Goal: Task Accomplishment & Management: Manage account settings

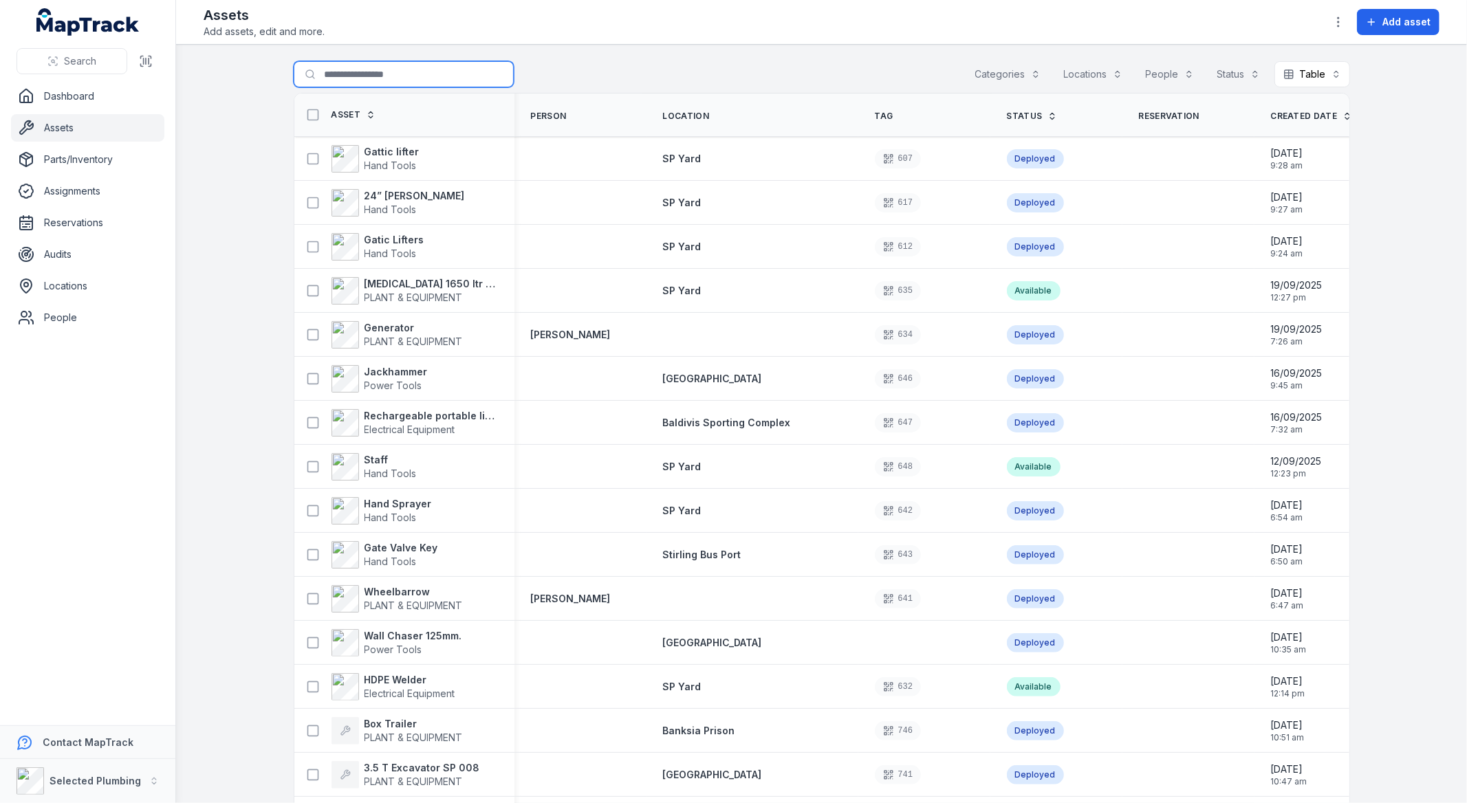
click at [381, 77] on input "Search for assets" at bounding box center [404, 74] width 220 height 26
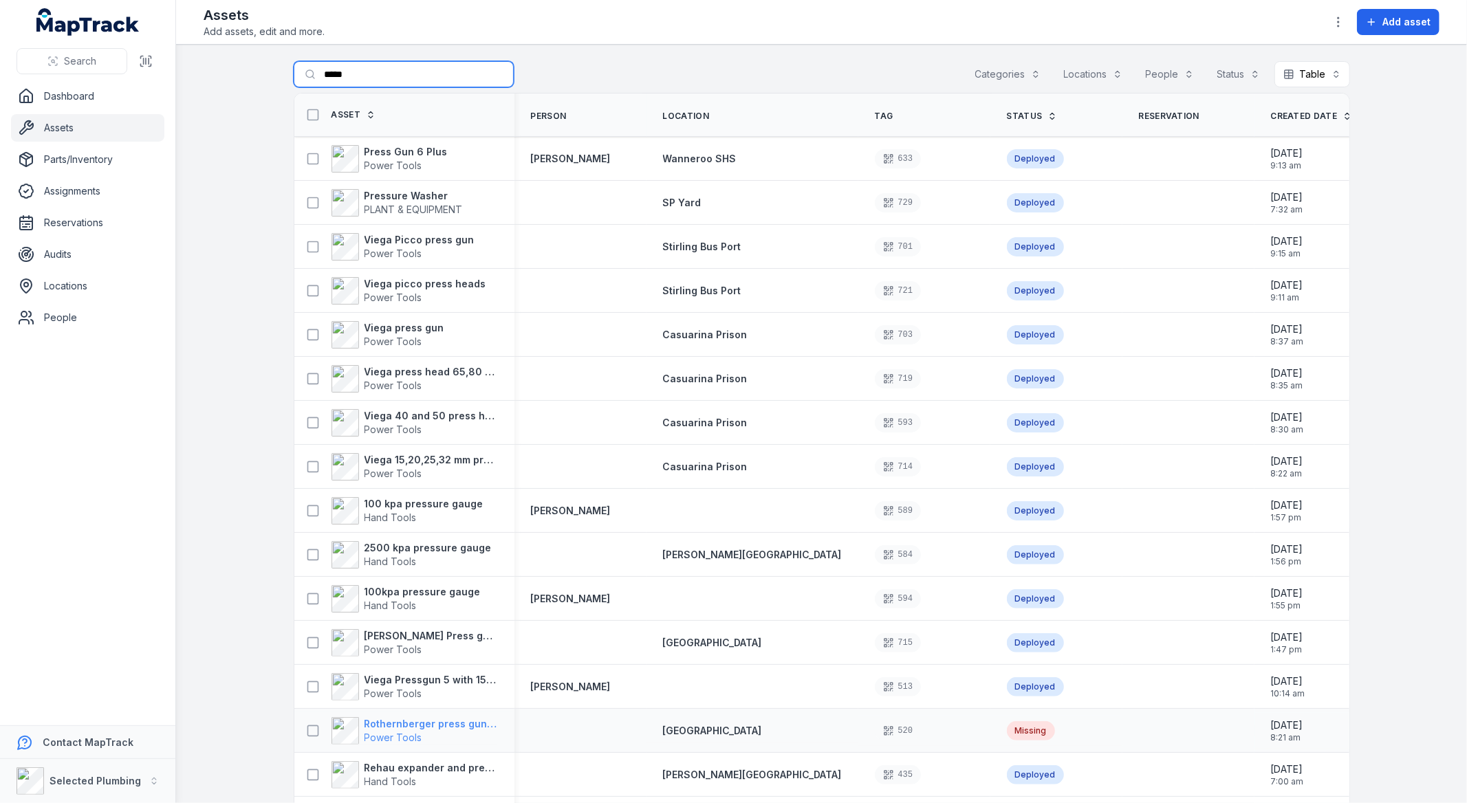
type input "*****"
click at [364, 737] on span "Power Tools" at bounding box center [393, 738] width 58 height 12
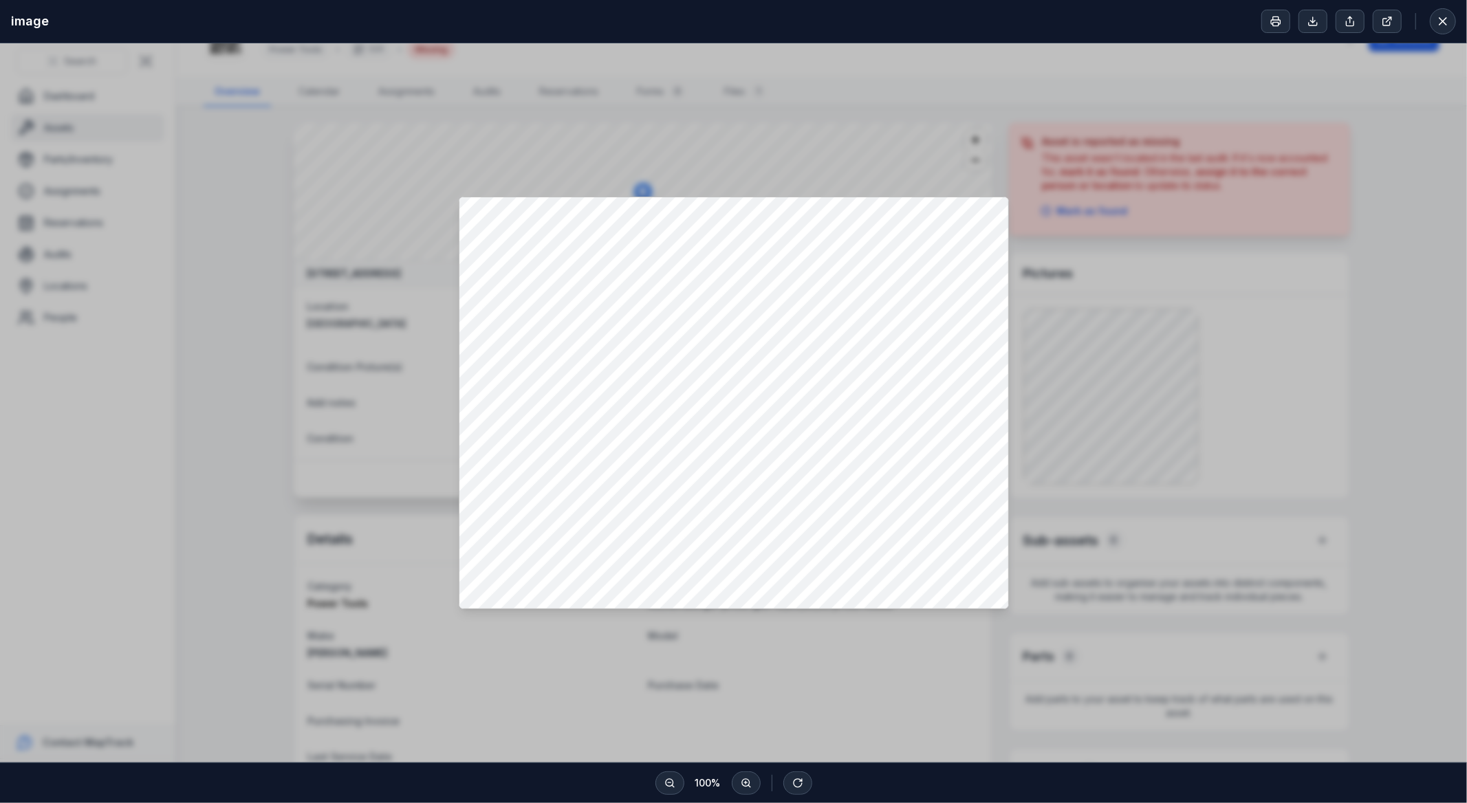
click at [1363, 372] on div at bounding box center [733, 402] width 1467 height 719
click at [959, 56] on div at bounding box center [733, 402] width 1467 height 719
click at [1438, 21] on icon at bounding box center [1443, 21] width 14 height 14
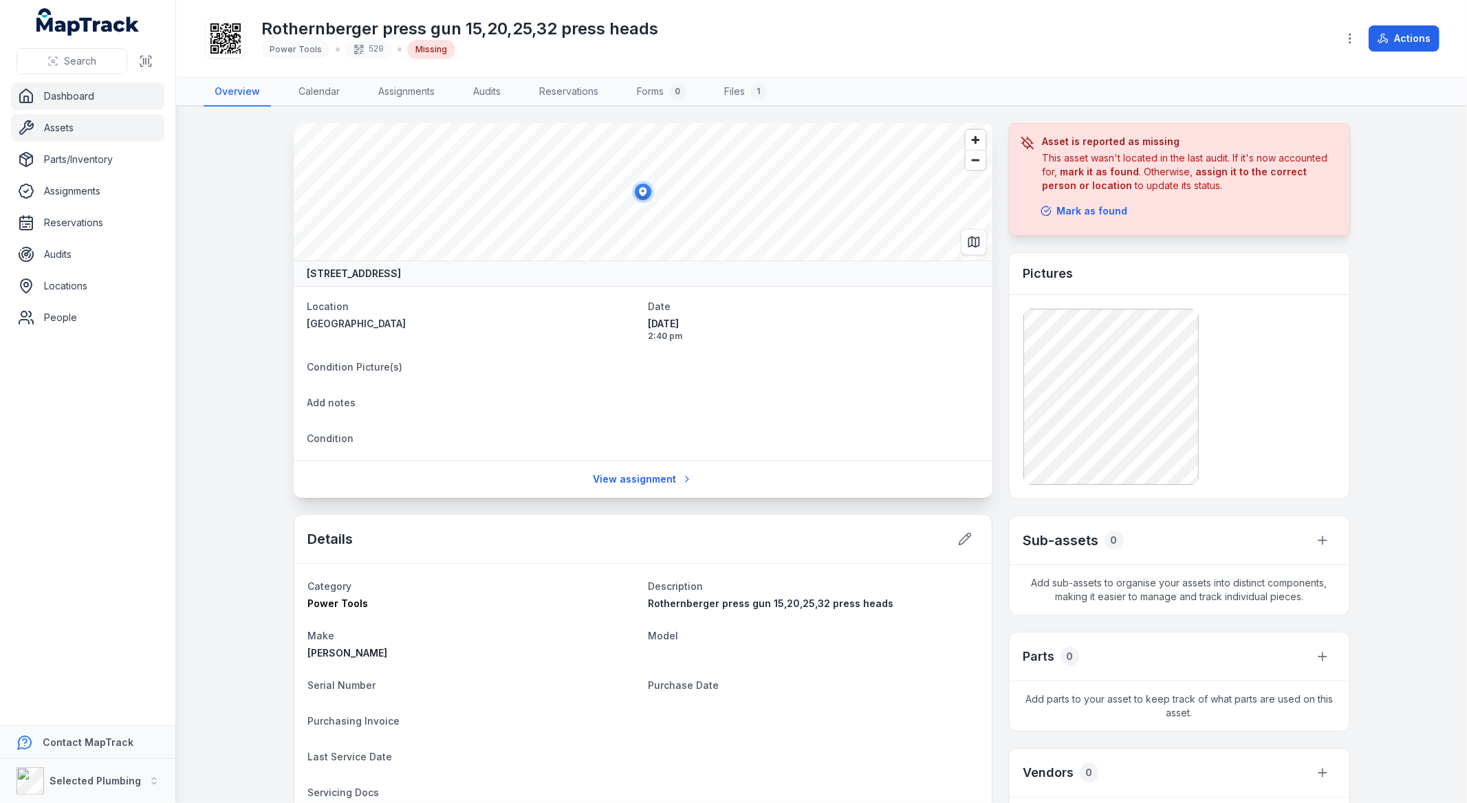
click at [59, 103] on link "Dashboard" at bounding box center [87, 97] width 153 height 28
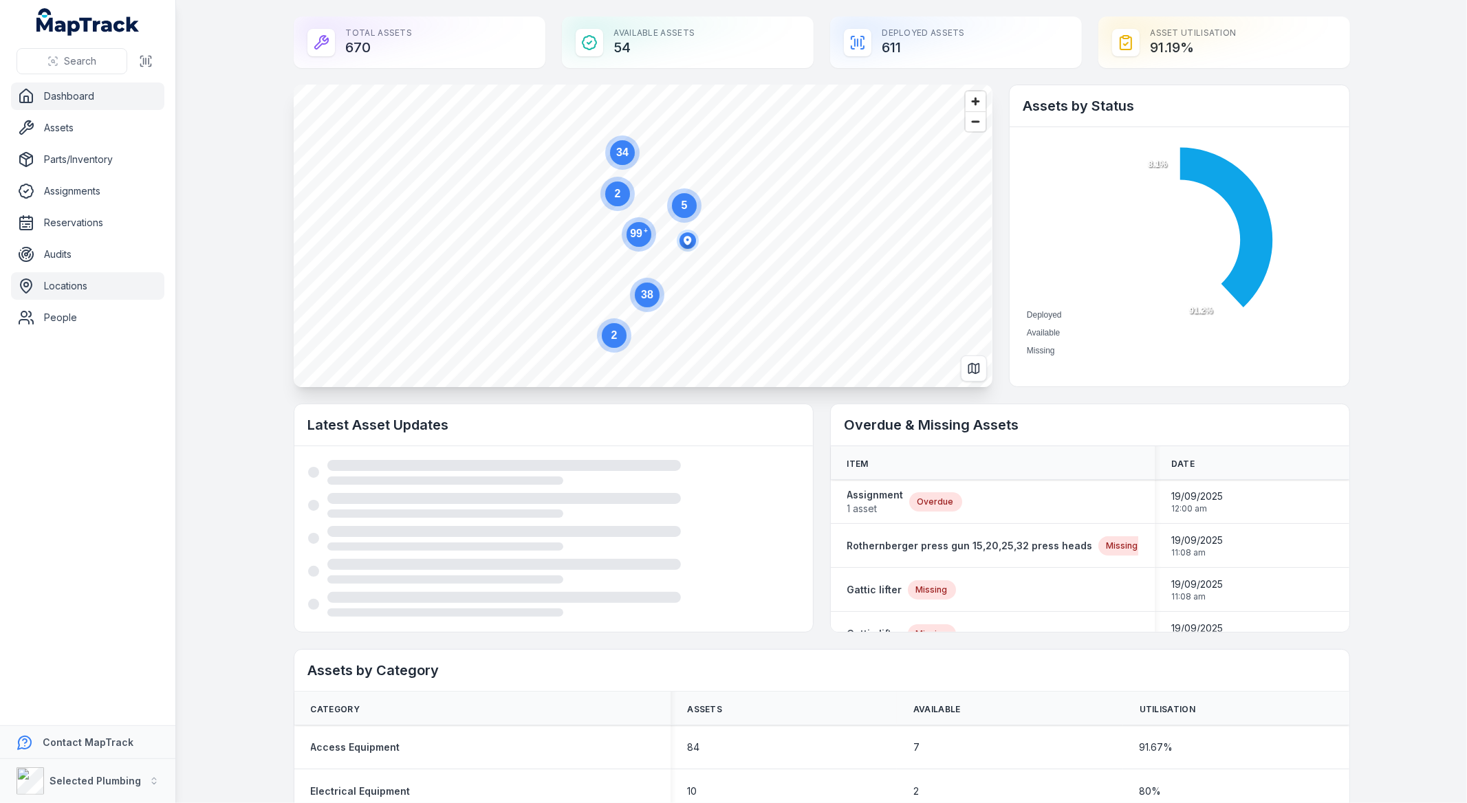
click at [83, 292] on link "Locations" at bounding box center [87, 286] width 153 height 28
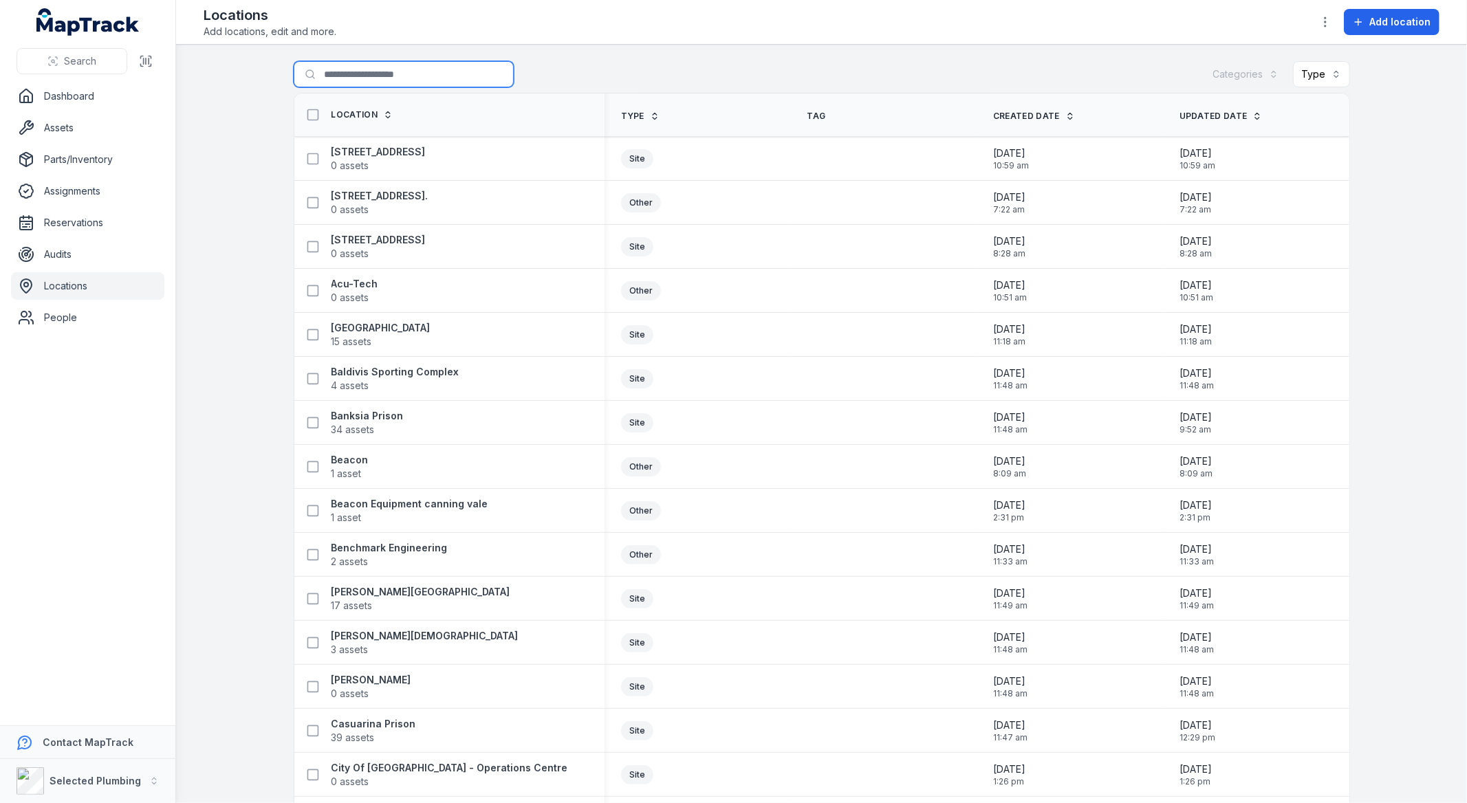
click at [371, 72] on input "Search for locations" at bounding box center [404, 74] width 220 height 26
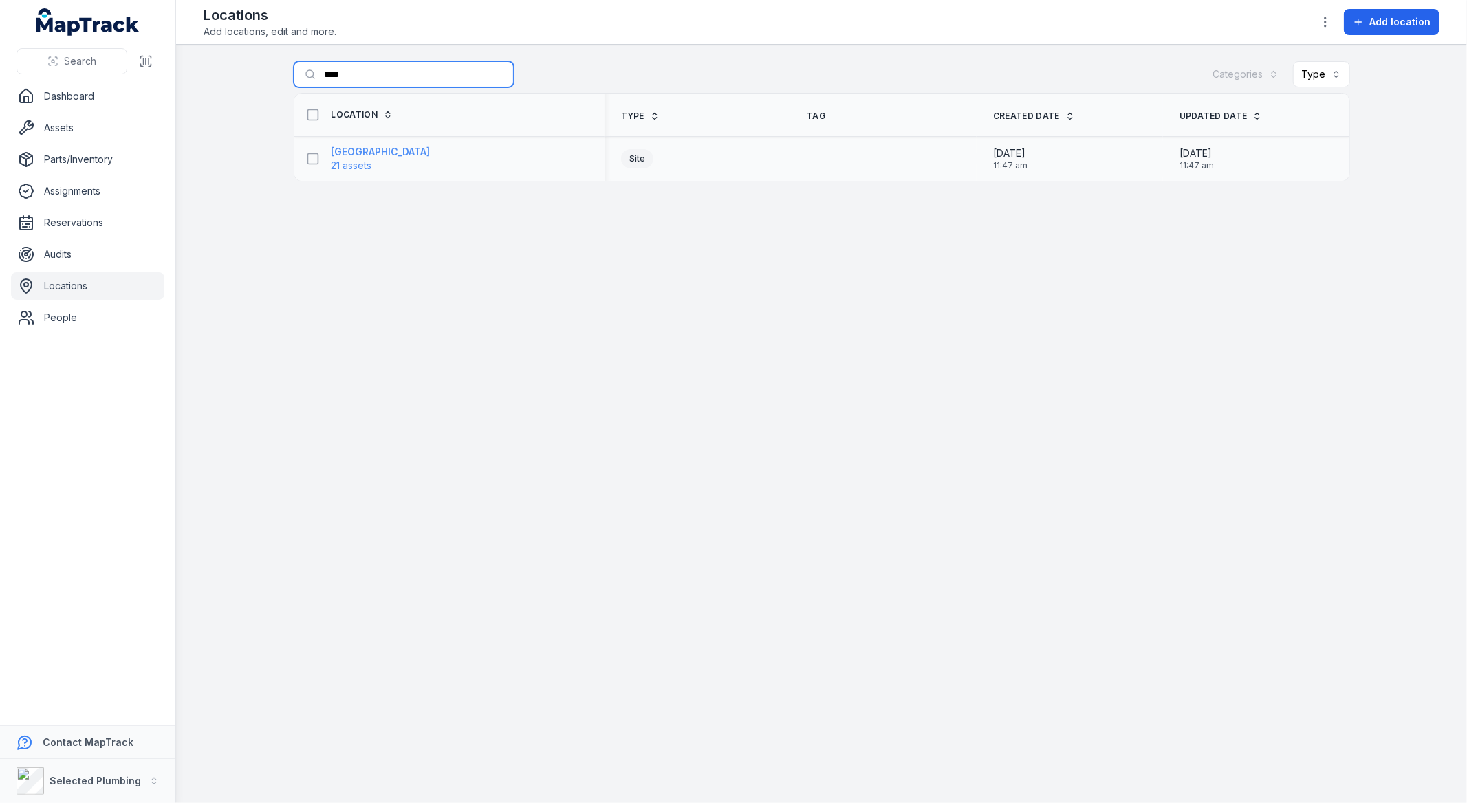
type input "****"
click at [363, 168] on span "21 assets" at bounding box center [351, 166] width 41 height 14
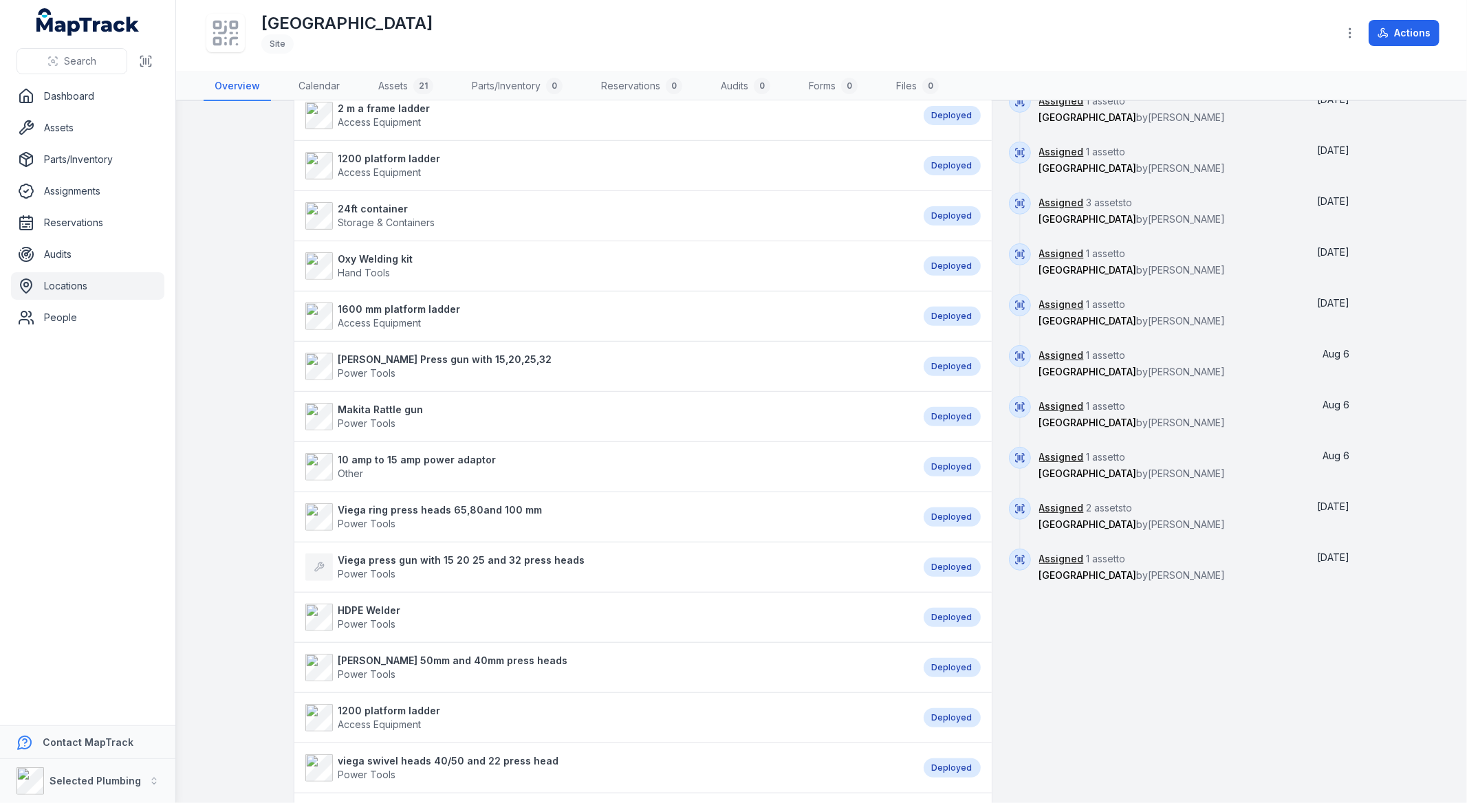
scroll to position [534, 0]
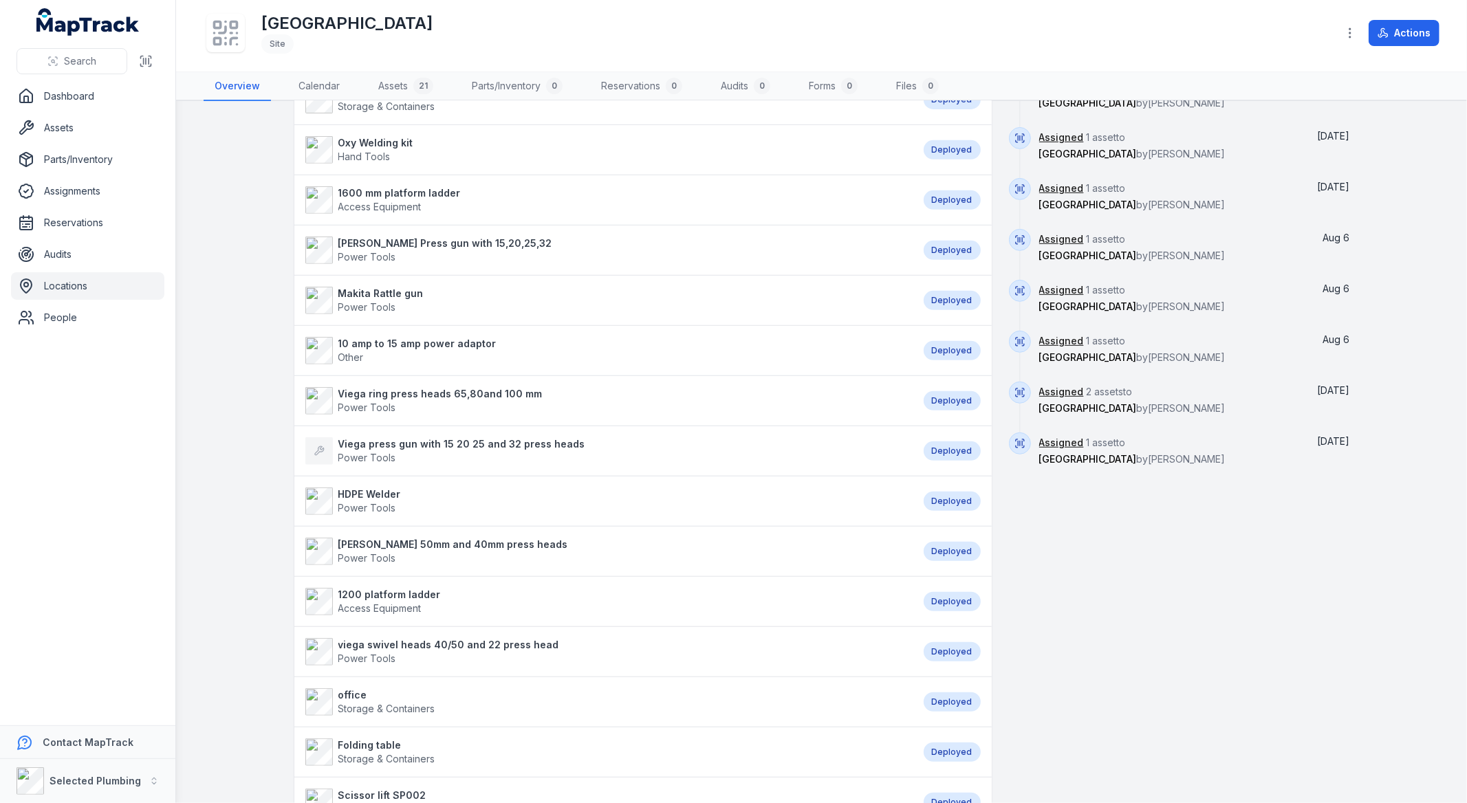
click at [372, 246] on strong "[PERSON_NAME] Press gun with 15,20,25,32" at bounding box center [445, 244] width 214 height 14
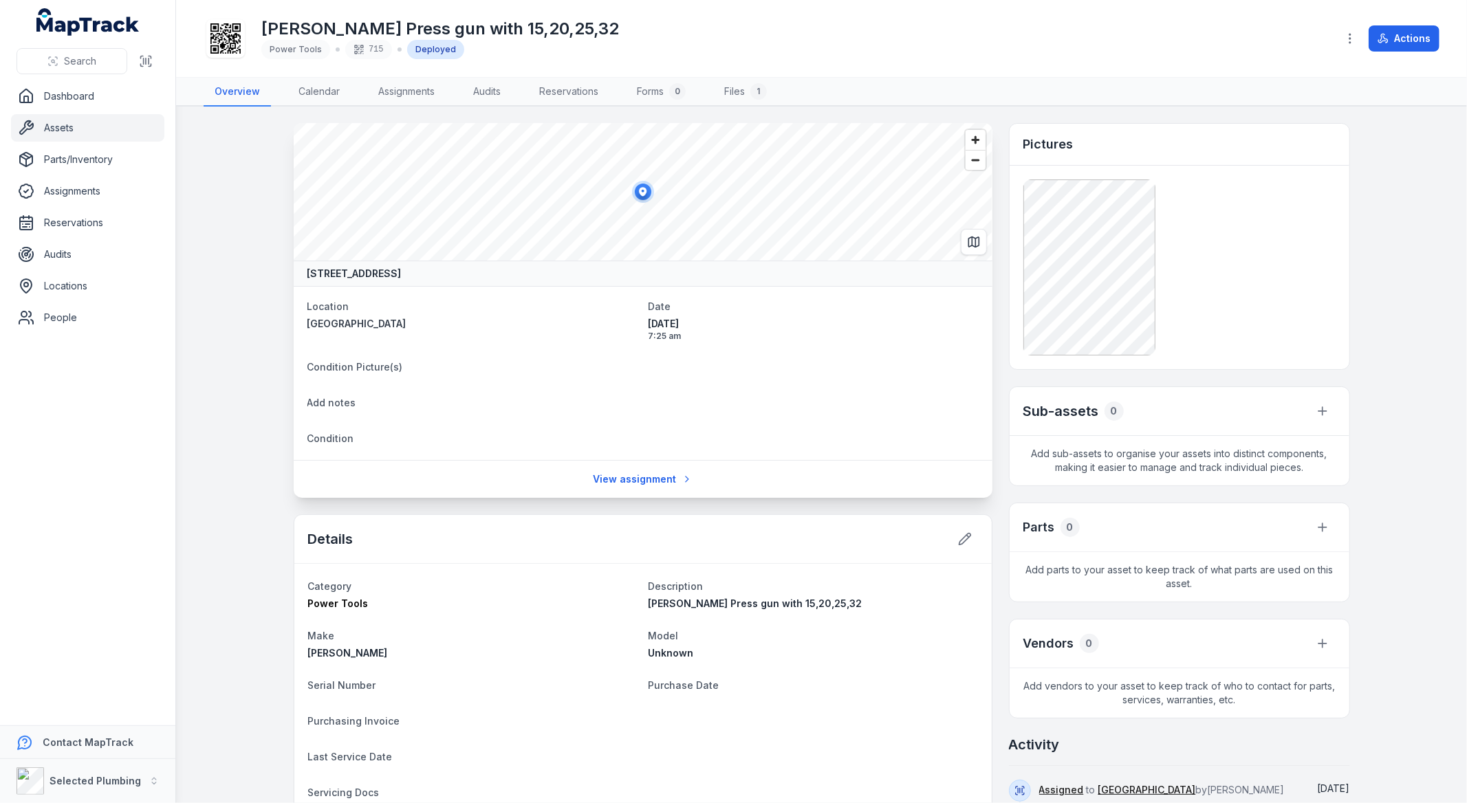
click at [56, 127] on link "Assets" at bounding box center [87, 128] width 153 height 28
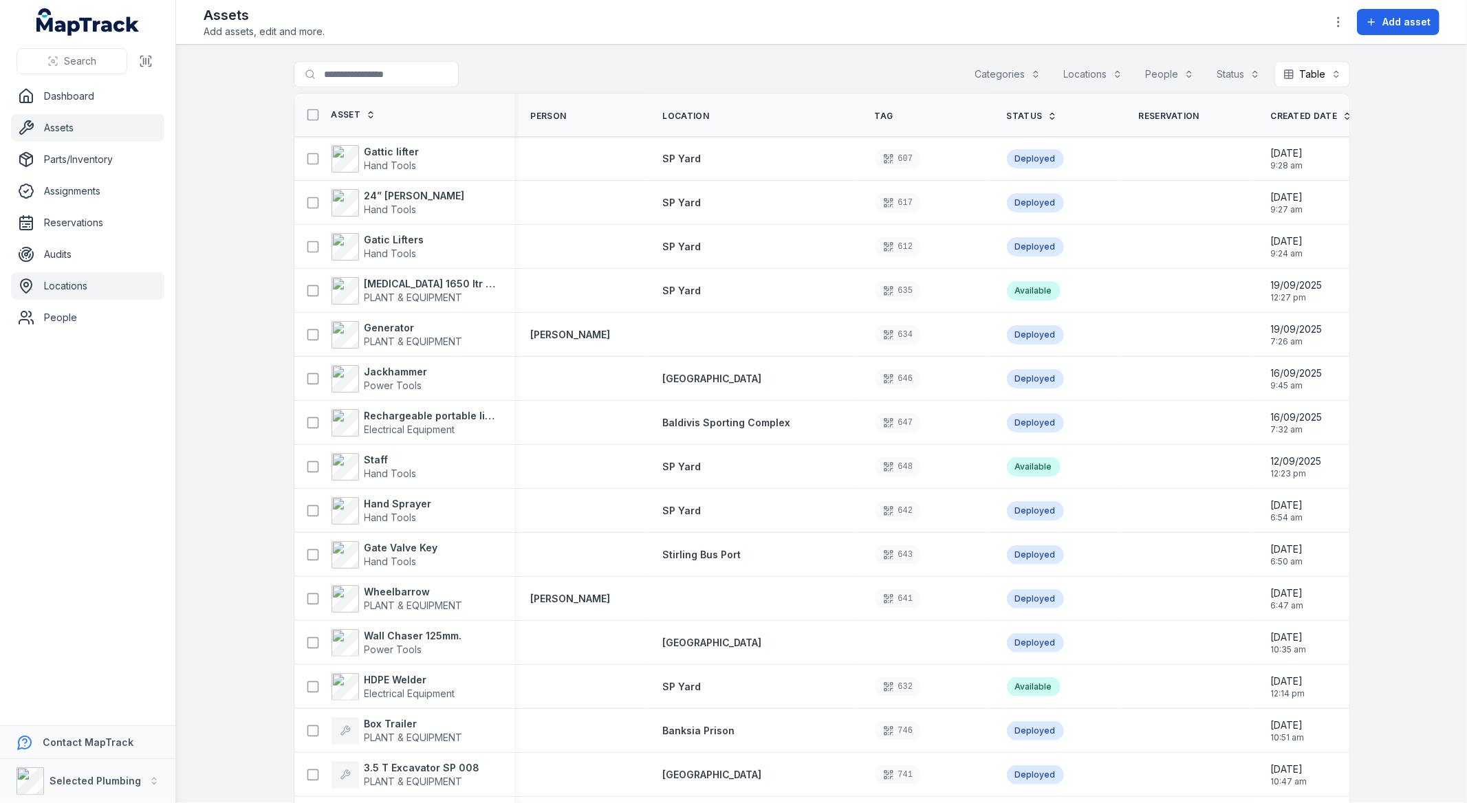
click at [62, 284] on link "Locations" at bounding box center [87, 286] width 153 height 28
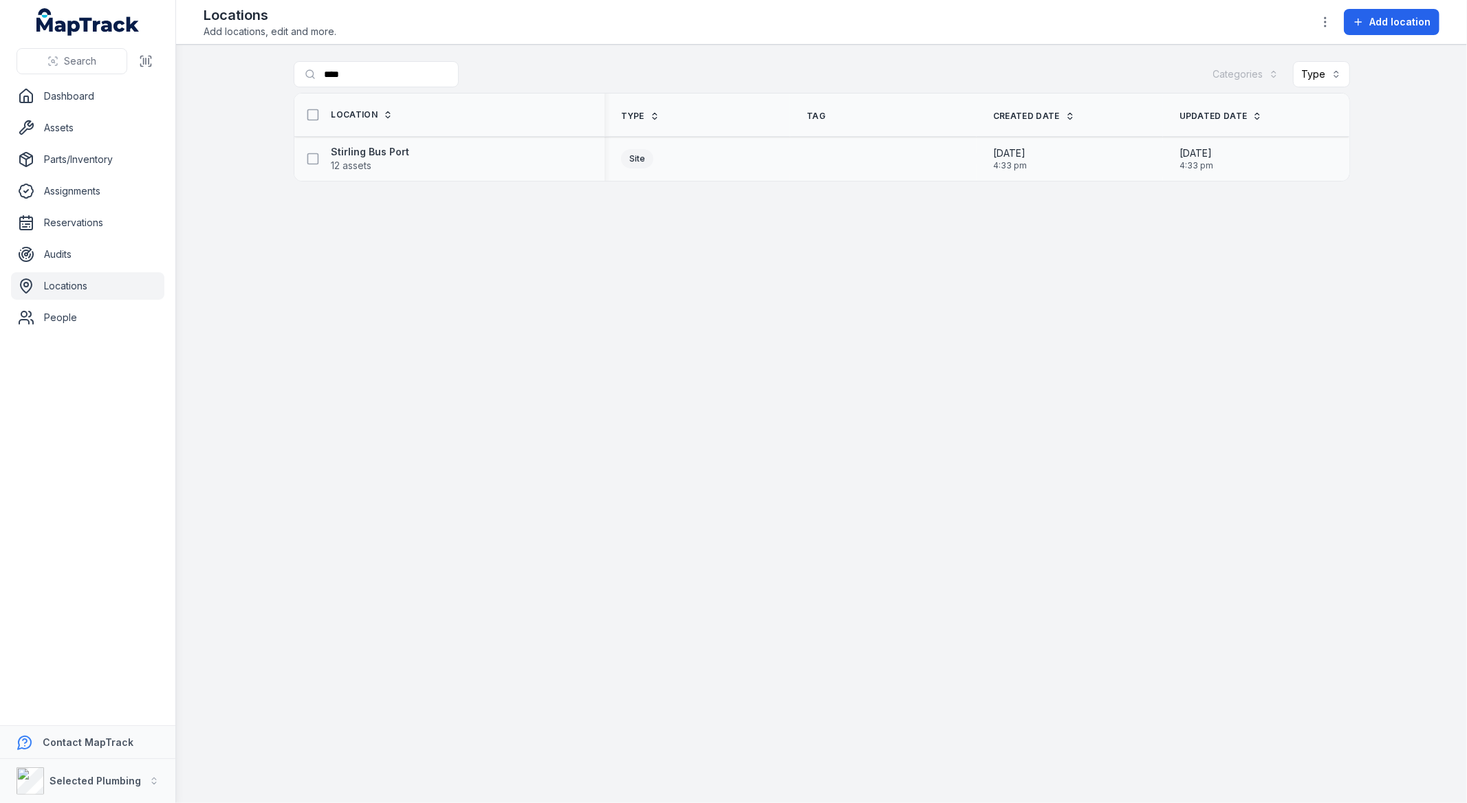
type input "****"
click at [377, 138] on td "Stirling Bus Port 12 assets" at bounding box center [449, 159] width 310 height 44
click at [375, 155] on strong "Stirling Bus Port" at bounding box center [370, 152] width 78 height 14
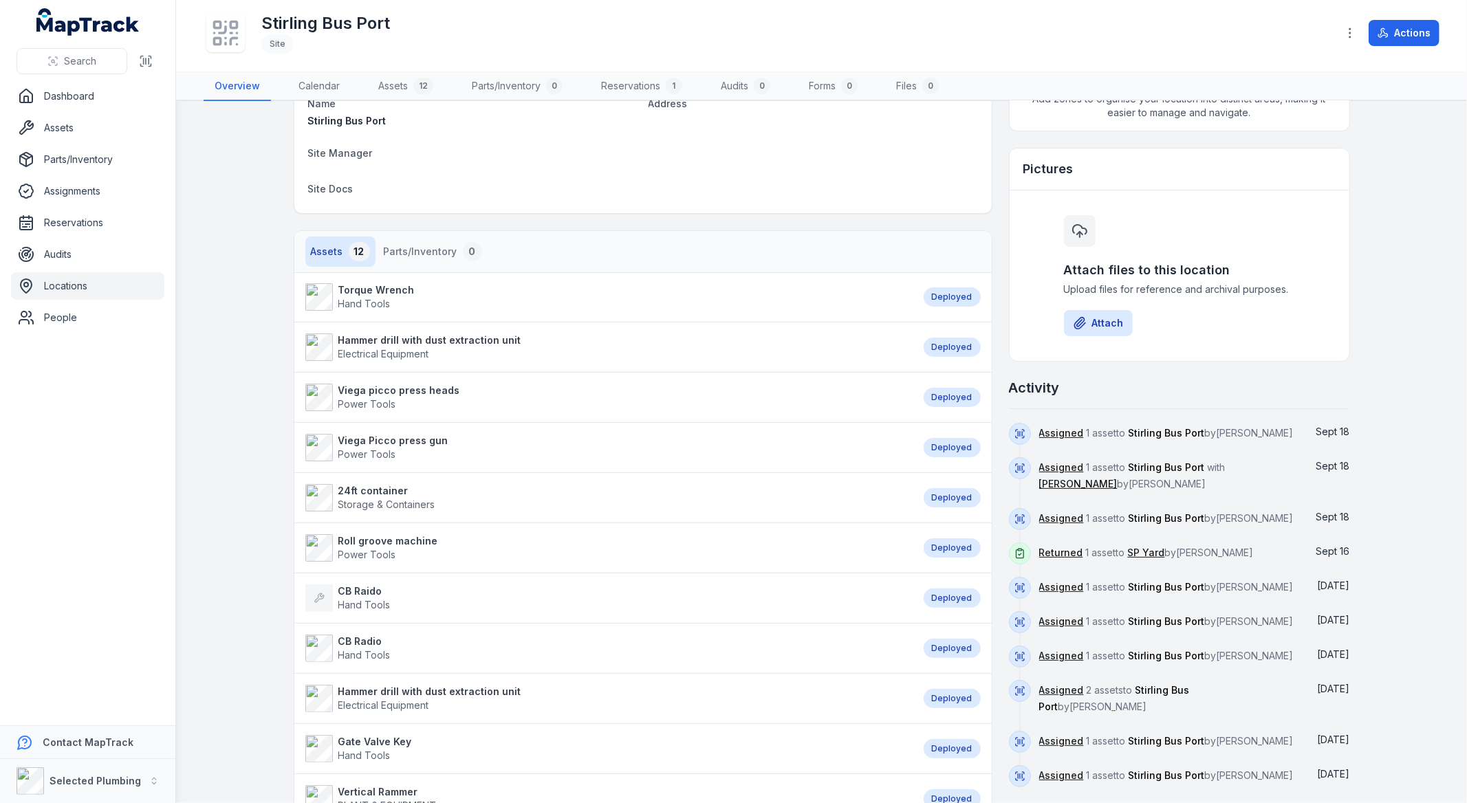
scroll to position [229, 0]
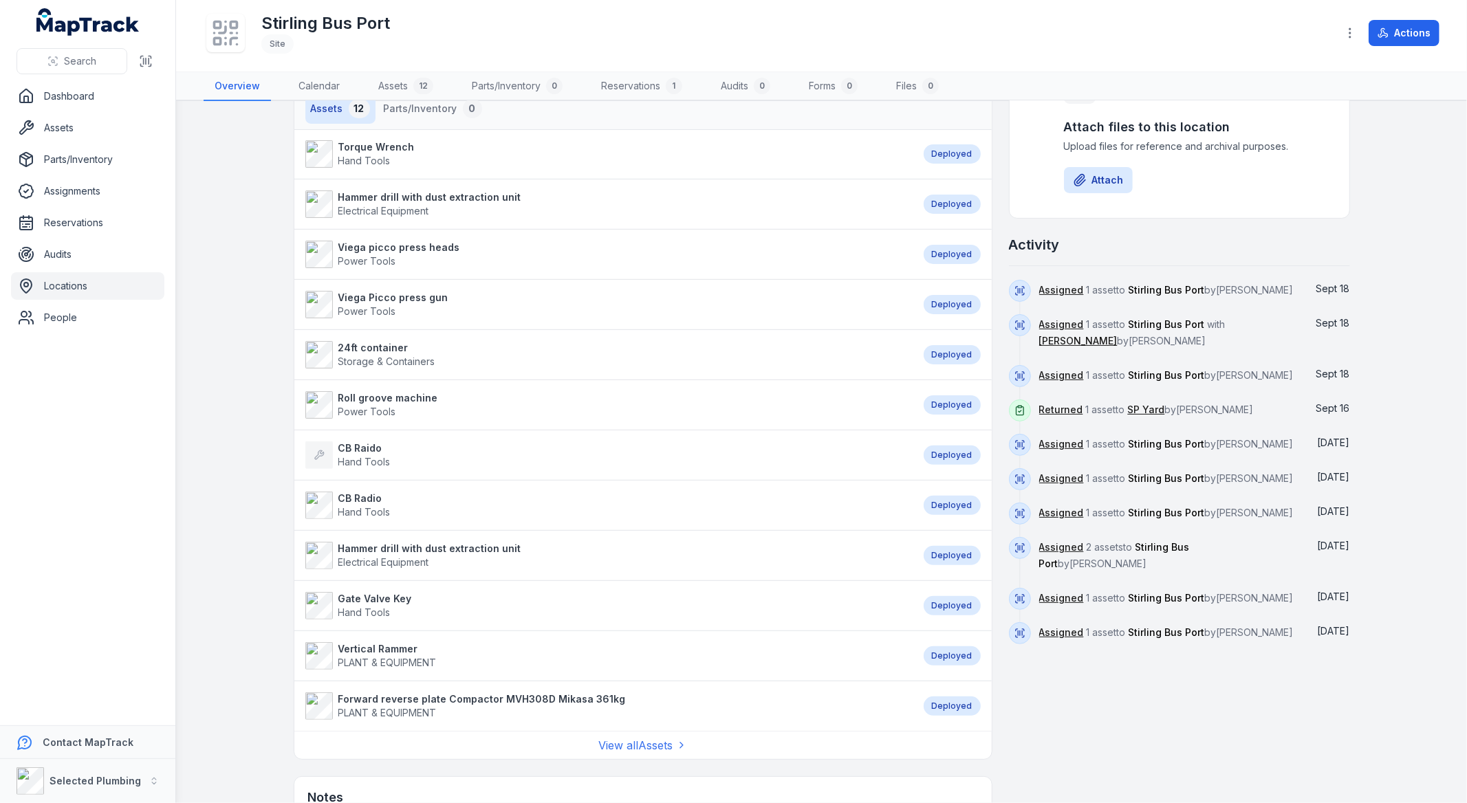
click at [370, 403] on strong "Roll groove machine" at bounding box center [388, 398] width 100 height 14
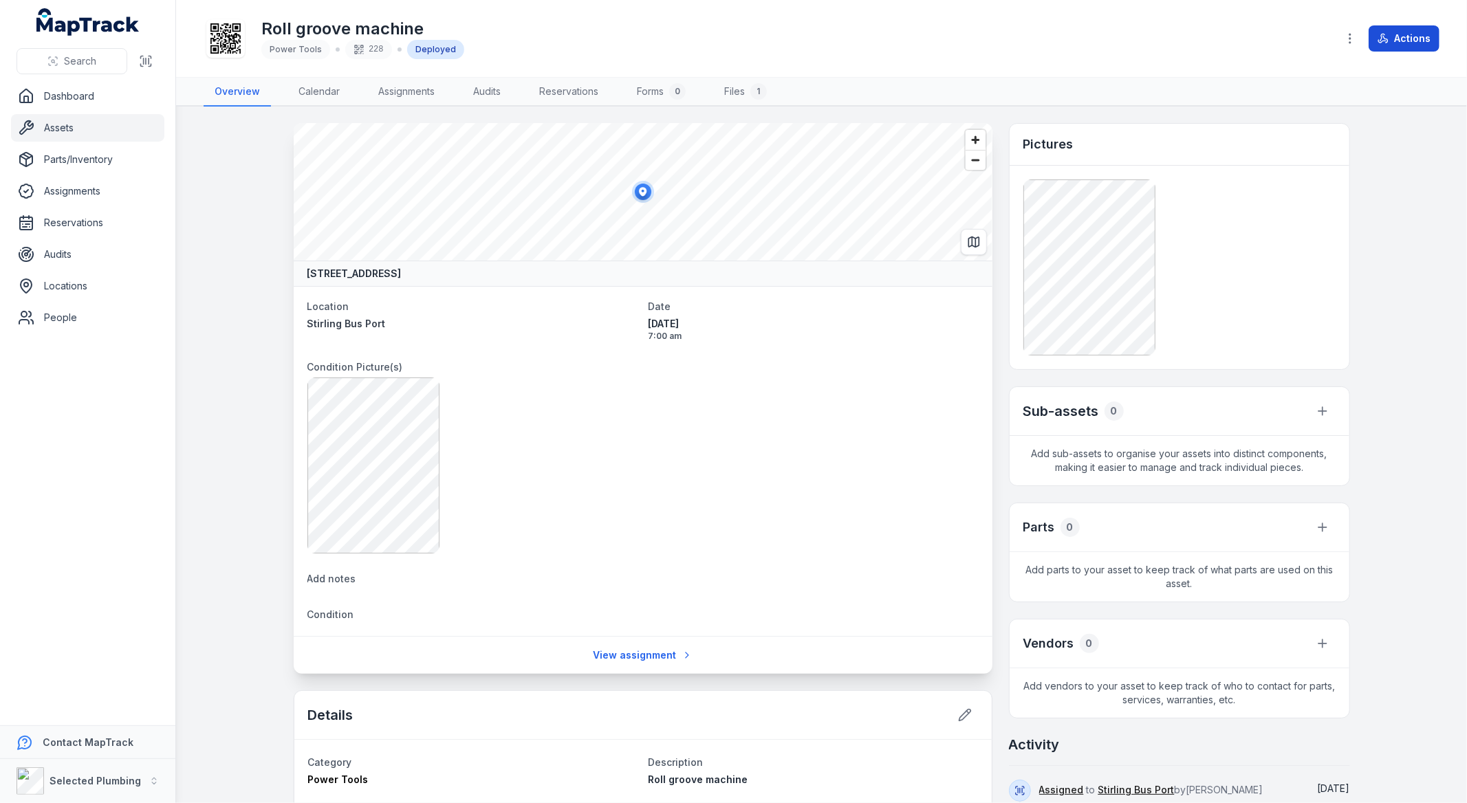
click at [1405, 30] on button "Actions" at bounding box center [1404, 38] width 71 height 26
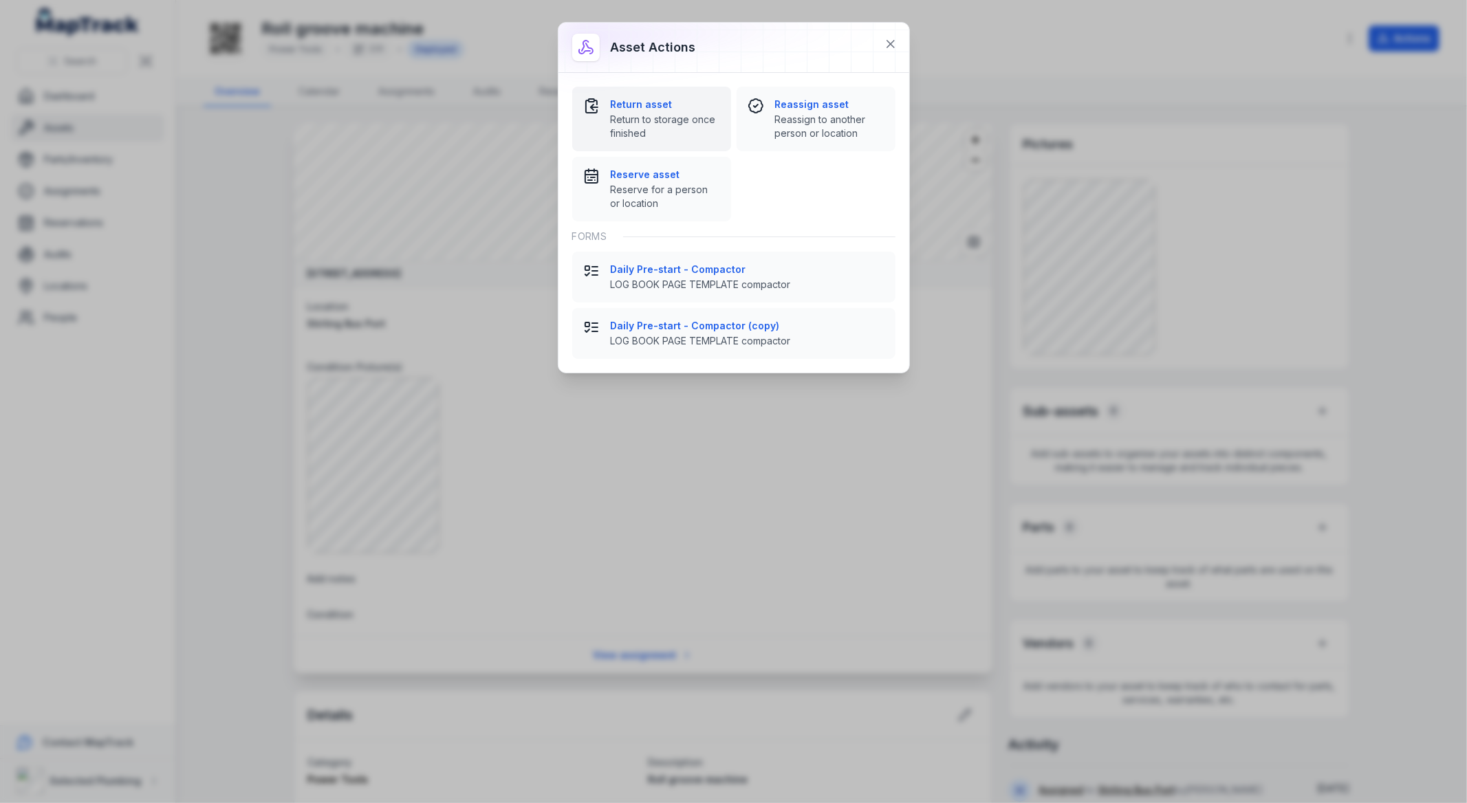
click at [649, 118] on span "Return to storage once finished" at bounding box center [665, 127] width 109 height 28
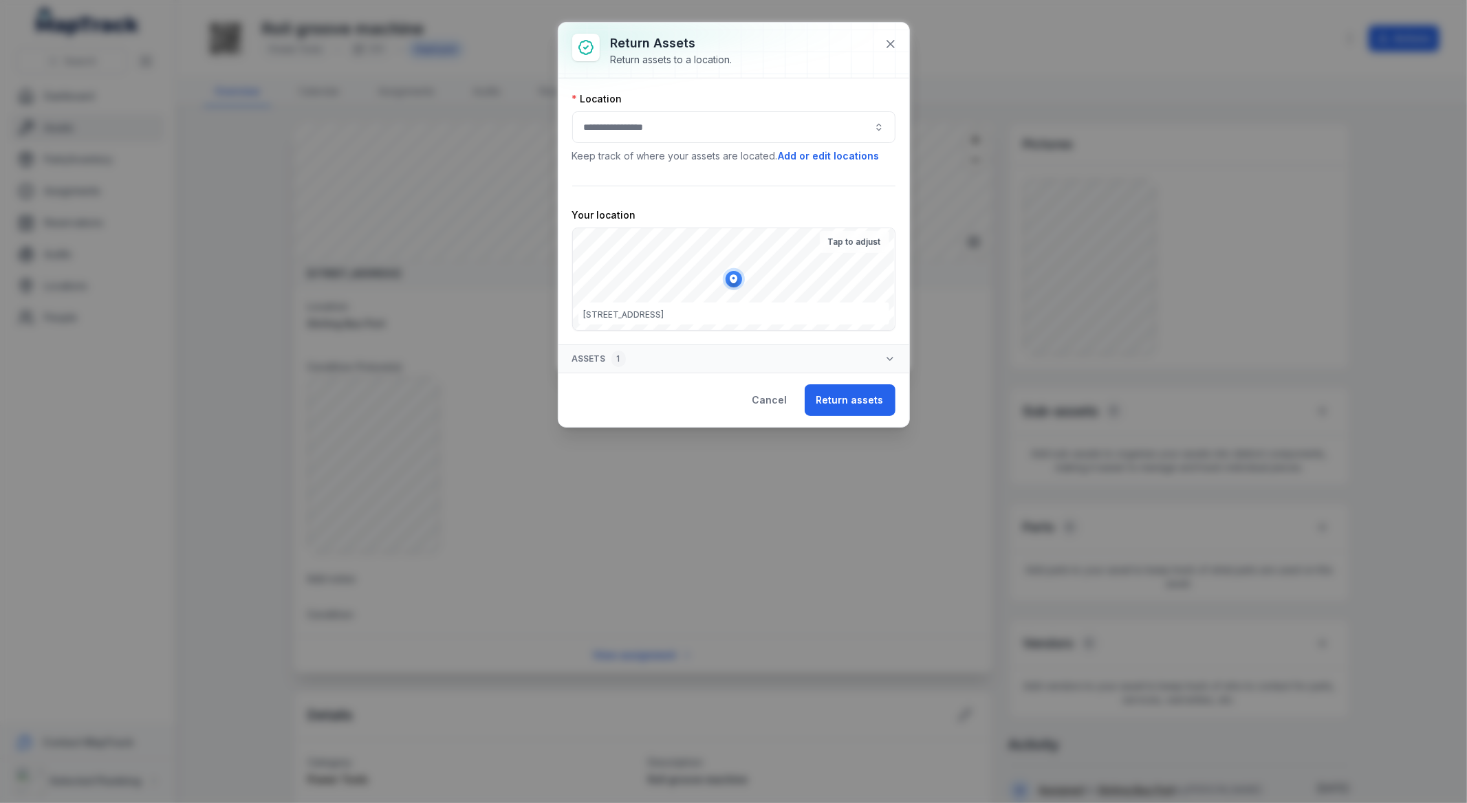
click at [638, 129] on button "button" at bounding box center [733, 127] width 323 height 32
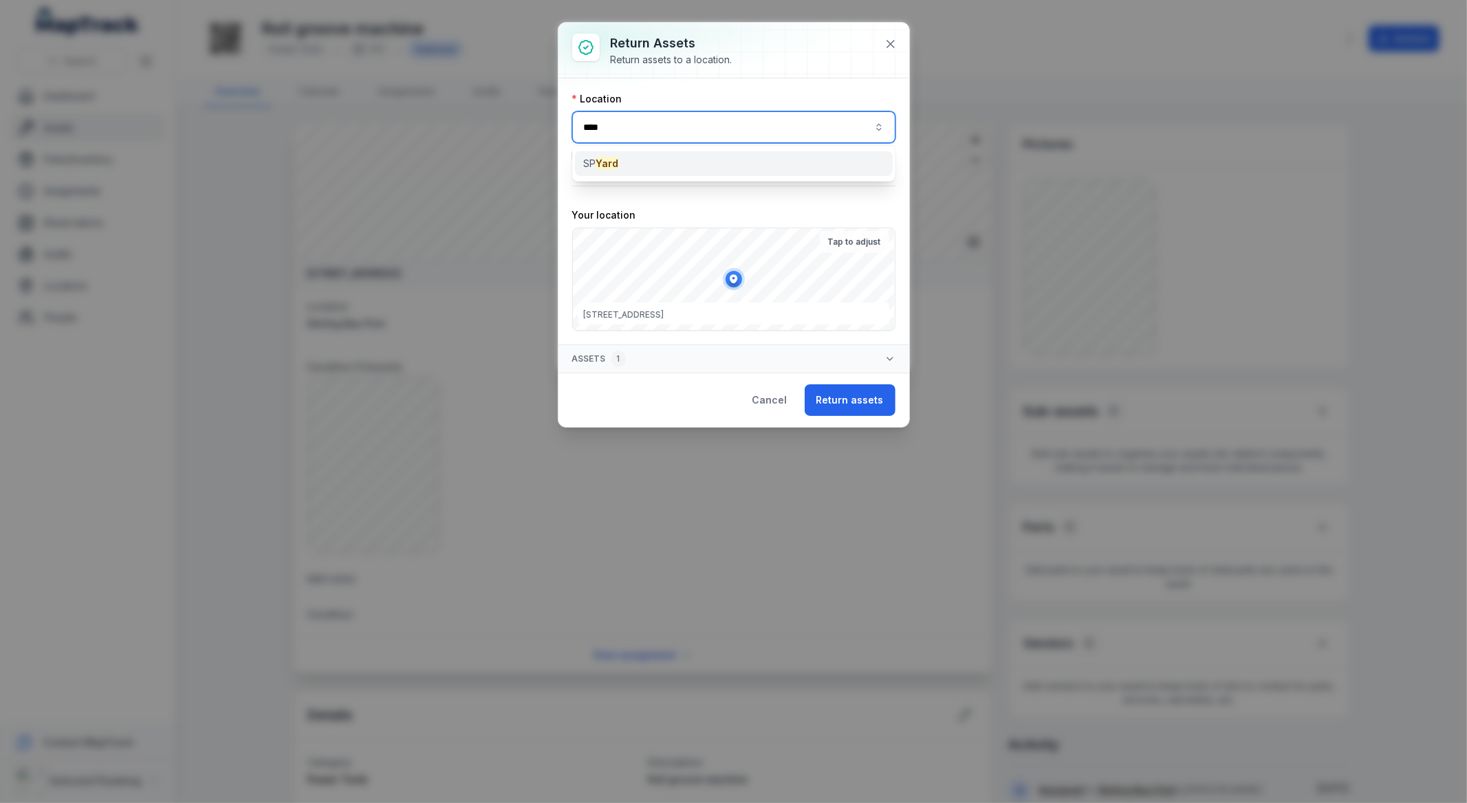
type input "****"
click at [596, 160] on span "SP Yard" at bounding box center [600, 164] width 35 height 14
type input "*******"
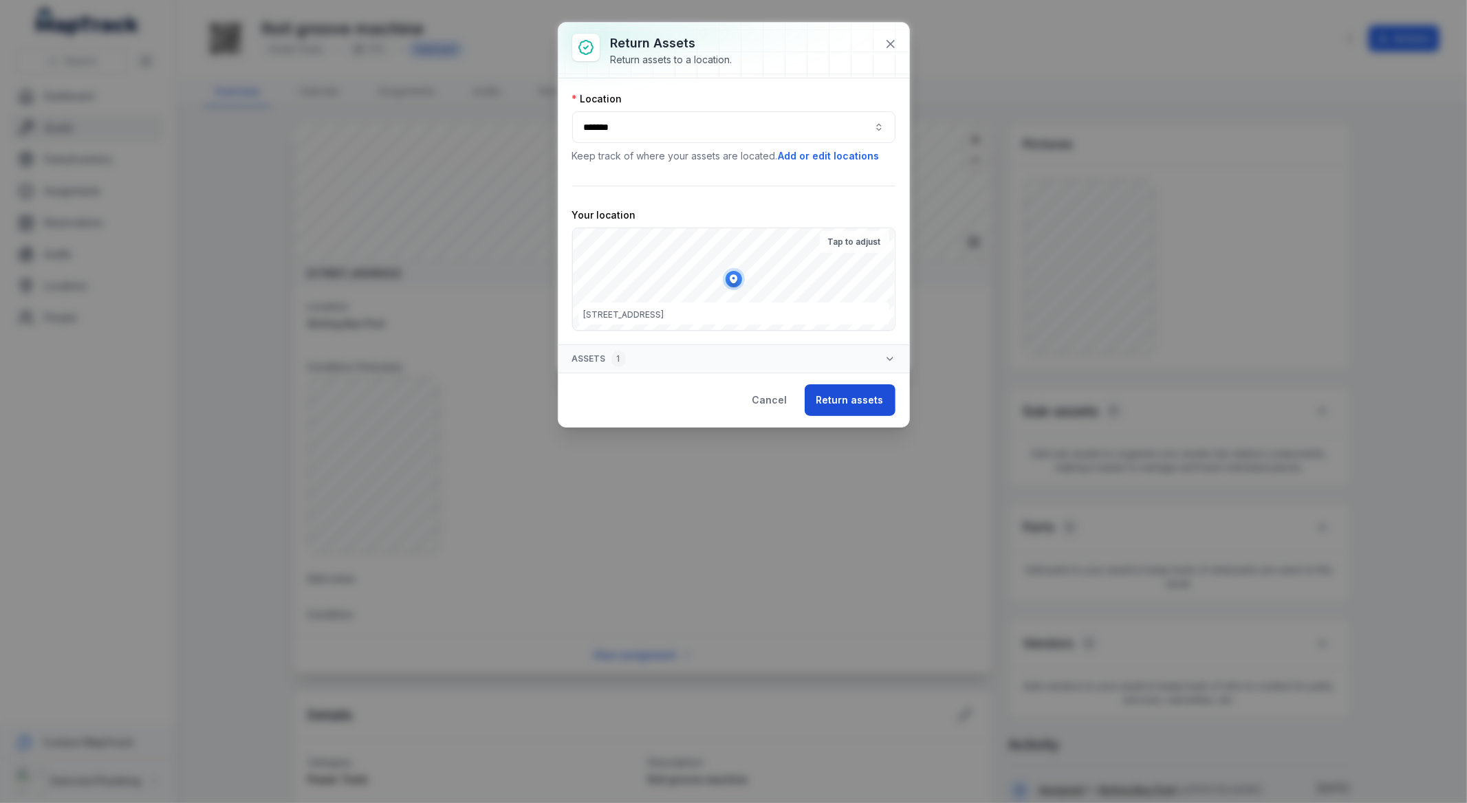
click at [844, 400] on button "Return assets" at bounding box center [850, 400] width 91 height 32
